Goal: Task Accomplishment & Management: Complete application form

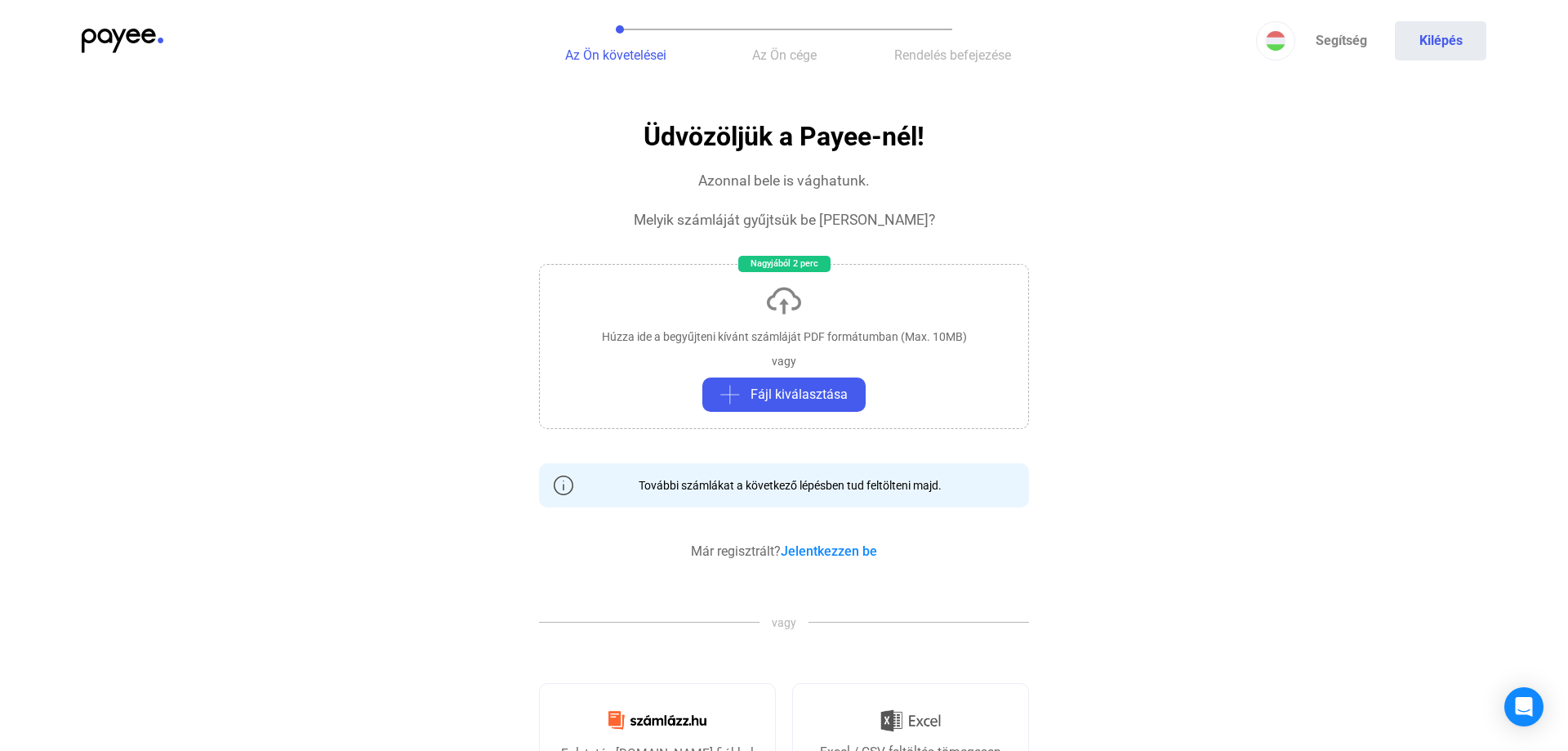
click at [788, 59] on span "Az Ön cége" at bounding box center [784, 55] width 64 height 16
click at [148, 40] on img at bounding box center [123, 41] width 82 height 25
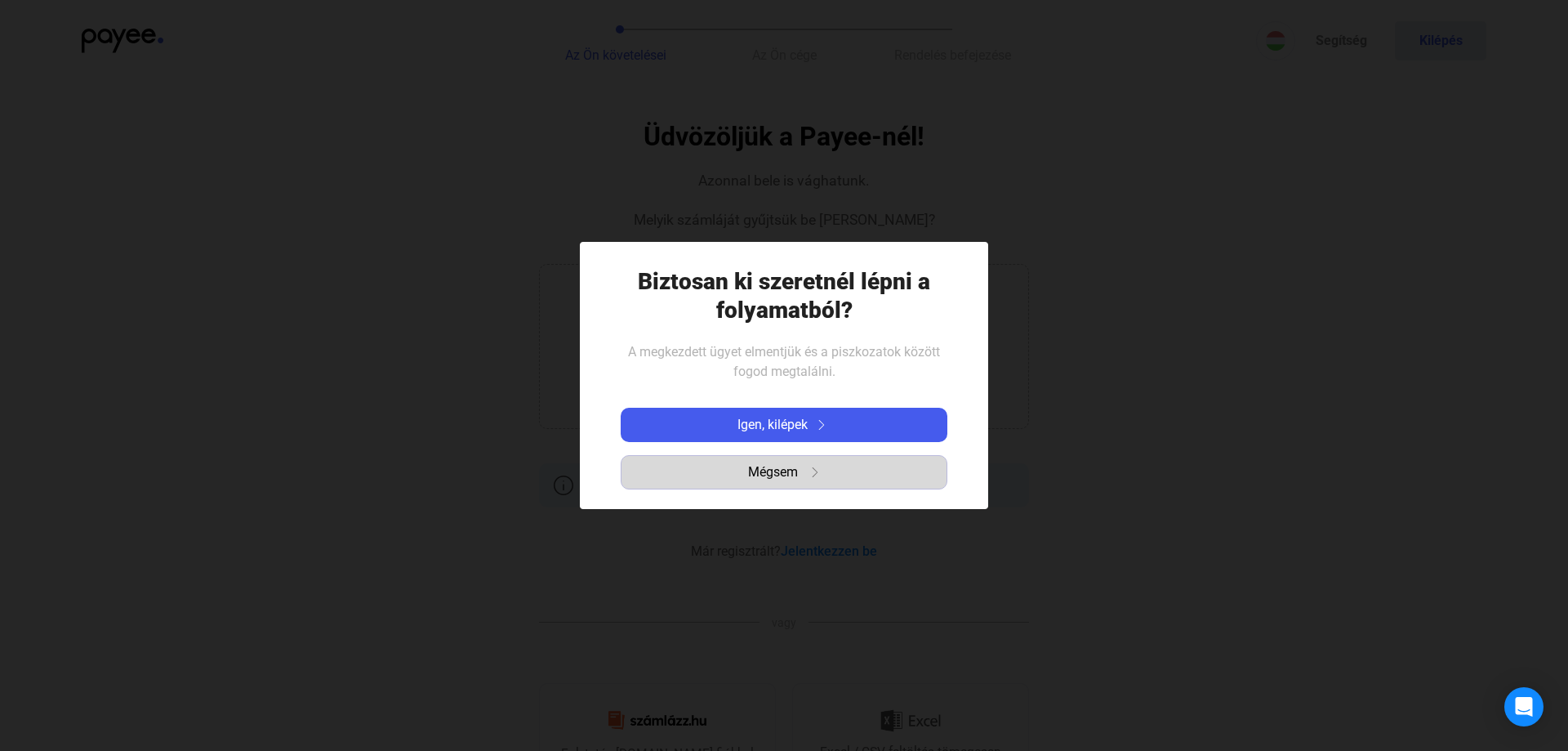
click at [784, 468] on span "Mégsem" at bounding box center [773, 472] width 49 height 20
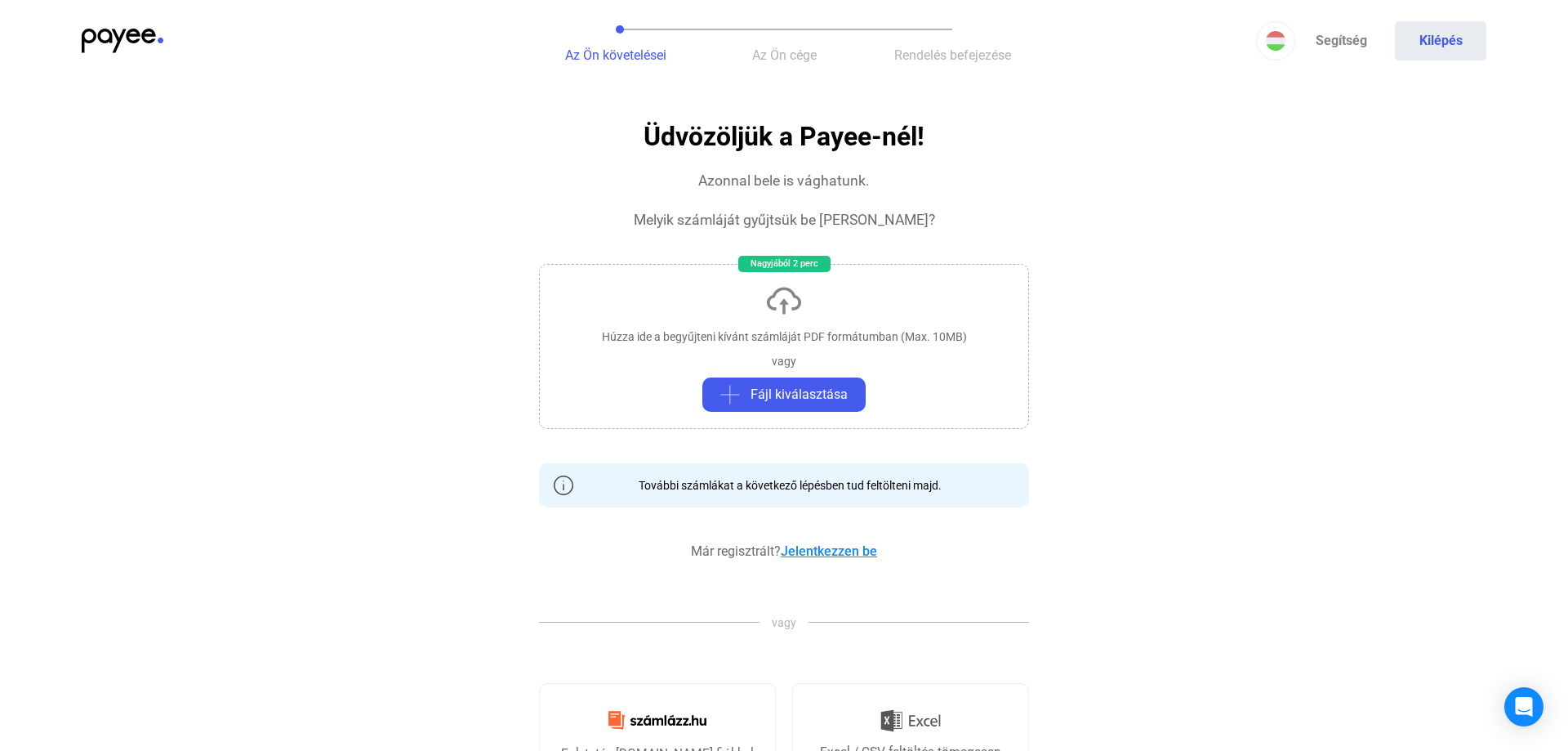
click at [836, 551] on link "Jelentkezzen be" at bounding box center [829, 551] width 97 height 16
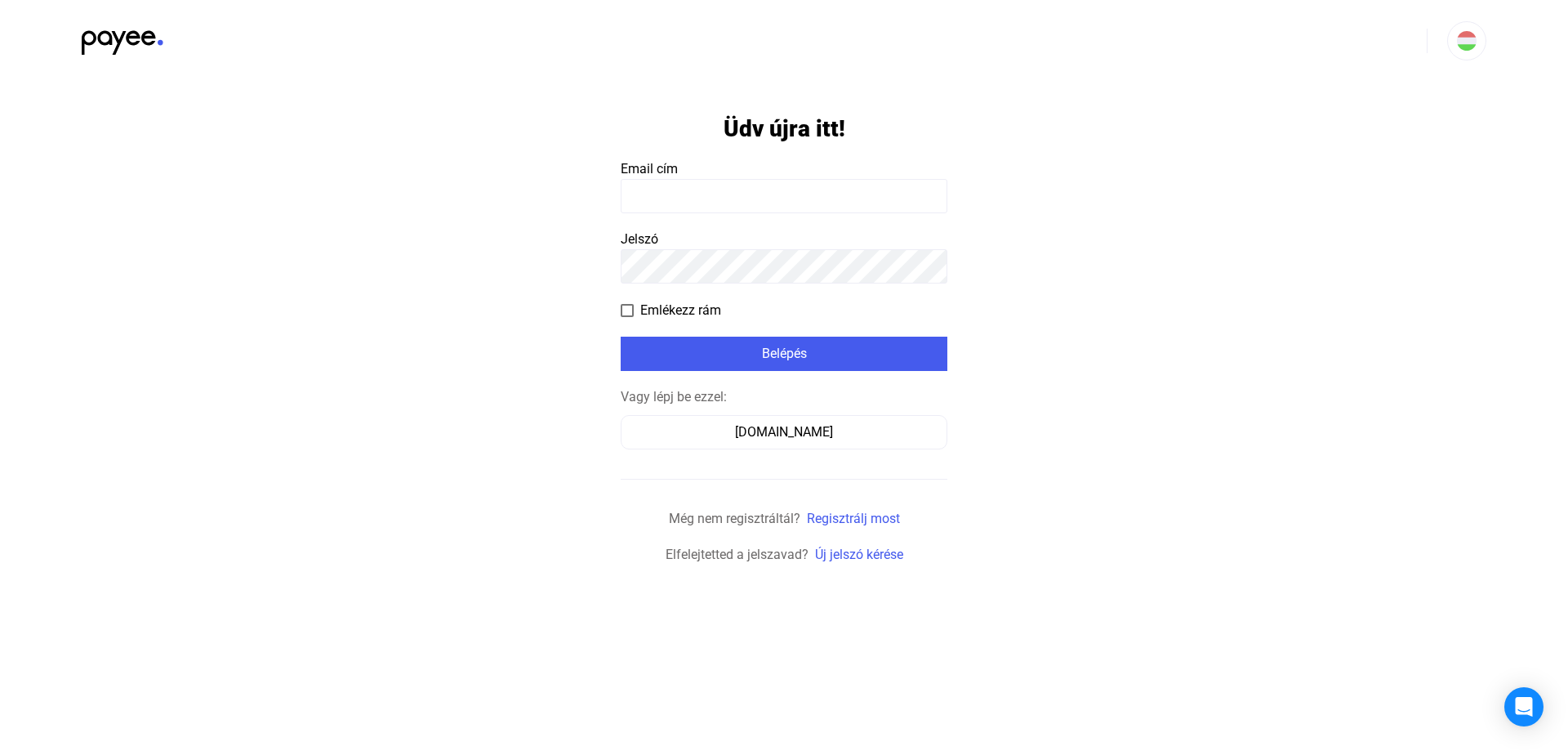
click at [741, 198] on input at bounding box center [784, 196] width 327 height 35
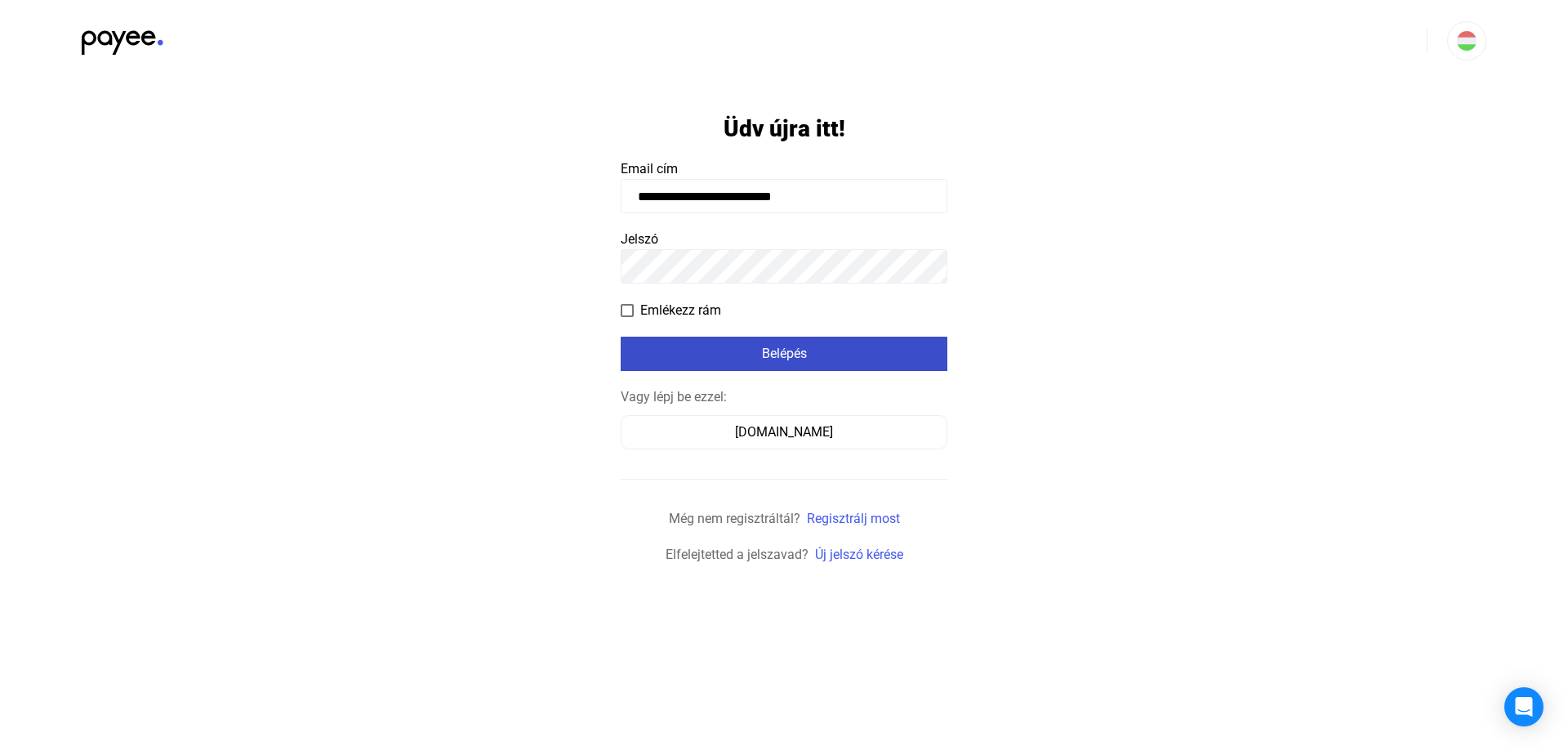
type input "**********"
click at [784, 357] on div "Belépés" at bounding box center [784, 354] width 317 height 20
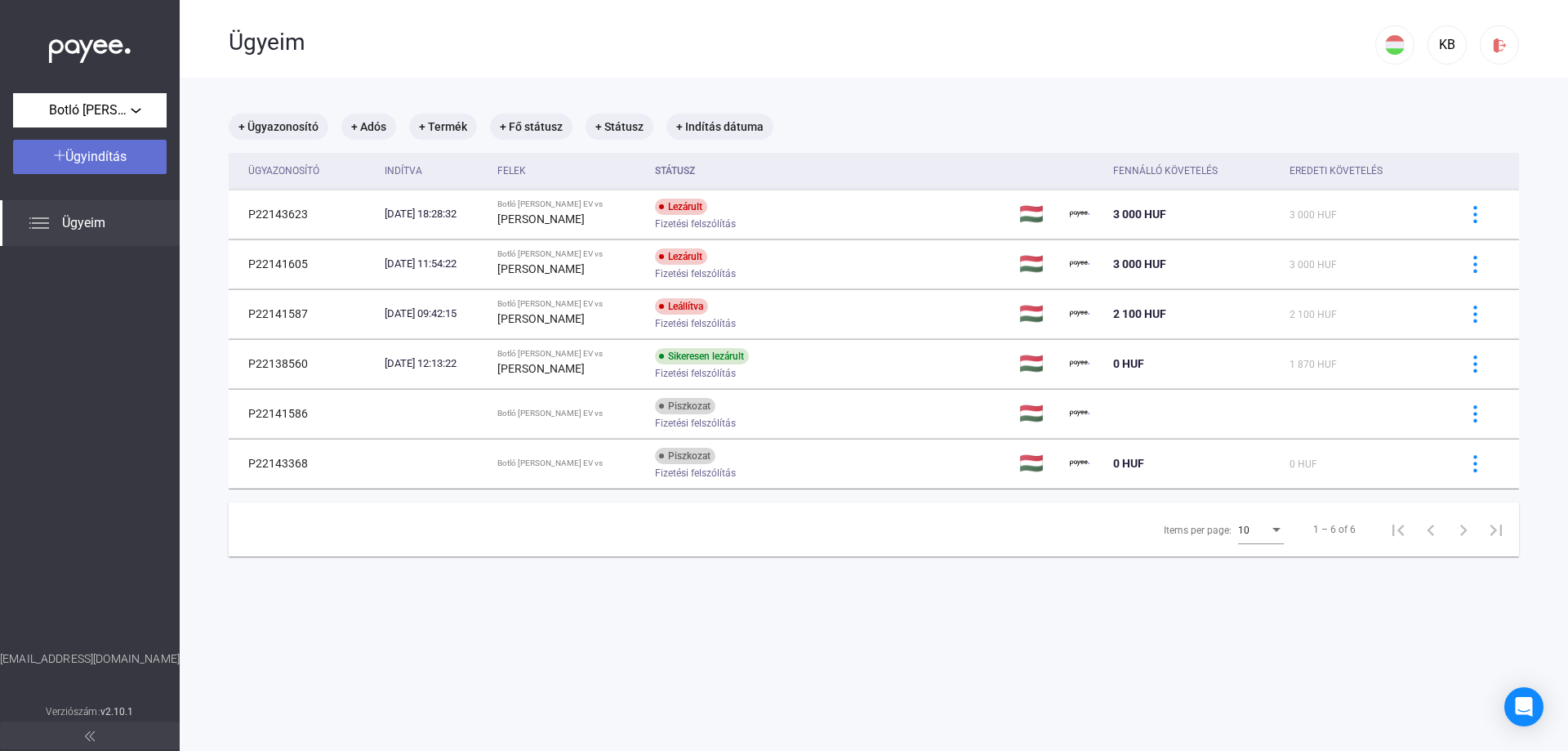
click at [84, 157] on span "Ügyindítás" at bounding box center [96, 156] width 61 height 16
